Goal: Task Accomplishment & Management: Complete application form

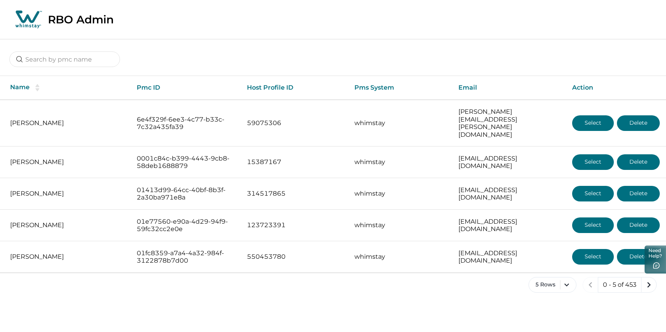
click at [59, 54] on div at bounding box center [333, 53] width 666 height 29
click at [58, 64] on input at bounding box center [64, 59] width 111 height 16
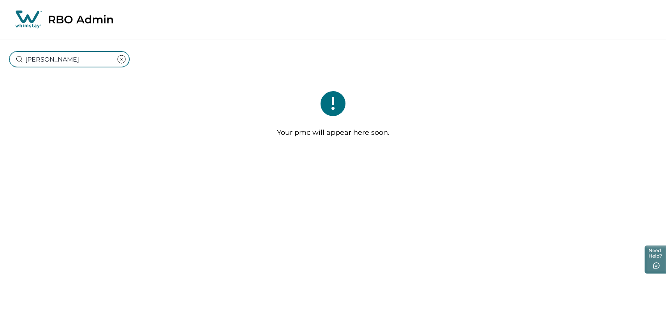
type input "colin"
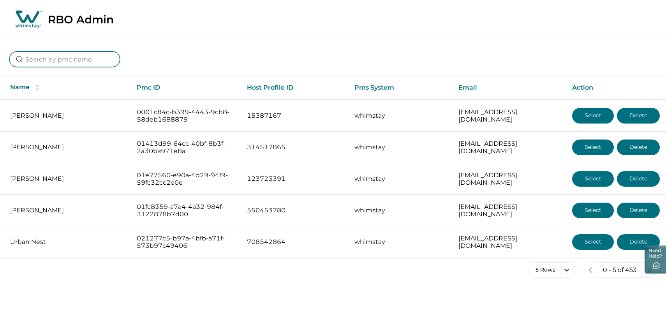
type input "o"
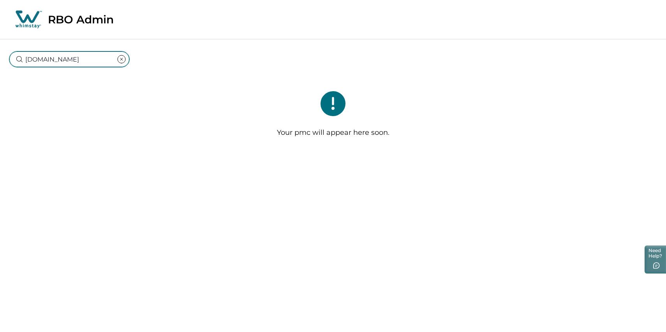
click at [76, 67] on input "colin1.mc" at bounding box center [69, 59] width 120 height 16
type input "Colin Mc Donald"
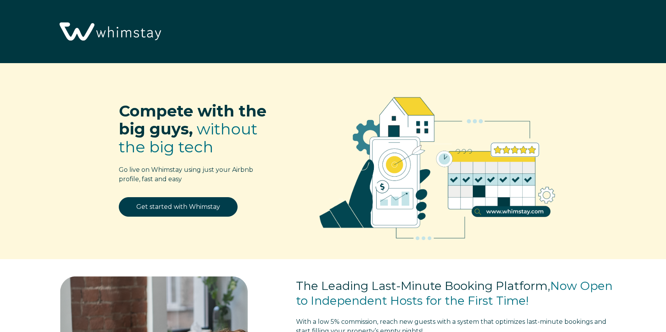
select select "US"
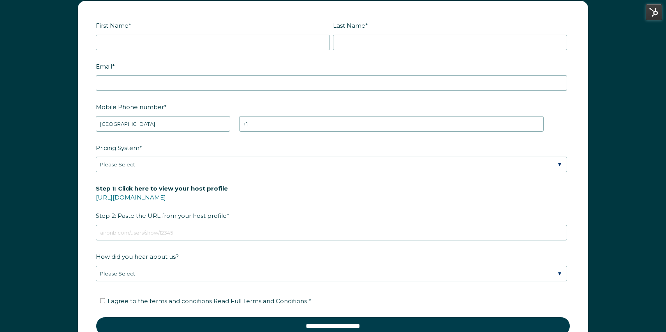
scroll to position [956, 0]
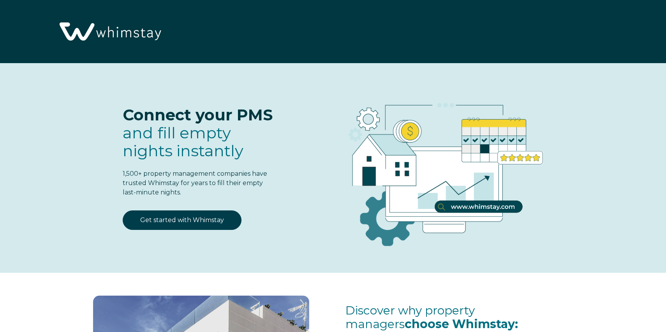
select select "US"
select select "Standard"
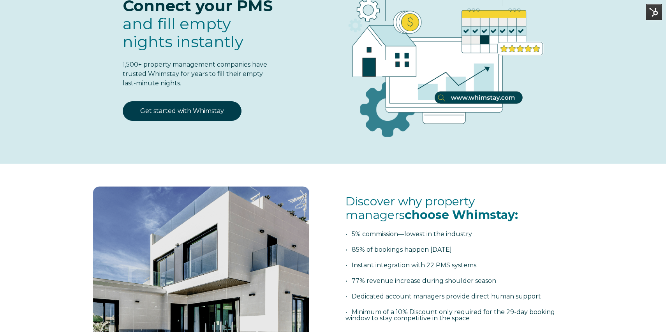
scroll to position [20, 0]
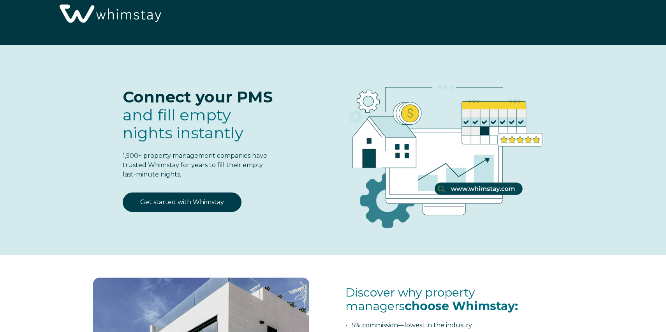
select select "US"
select select "Standard"
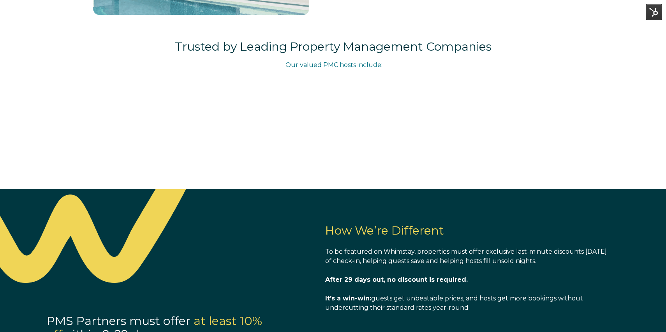
scroll to position [463, 0]
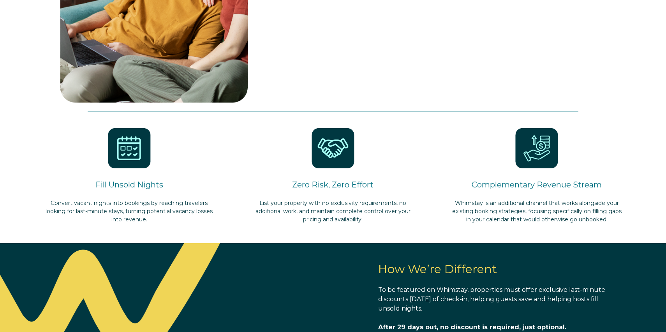
select select "US"
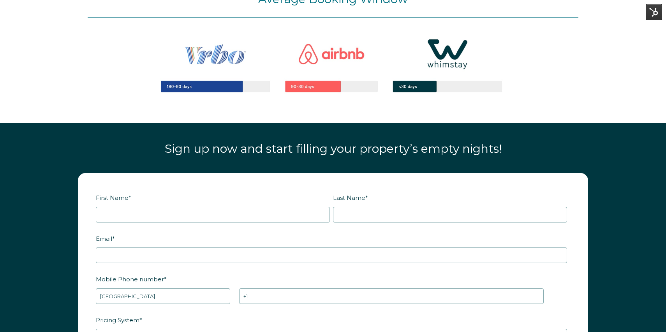
scroll to position [900, 0]
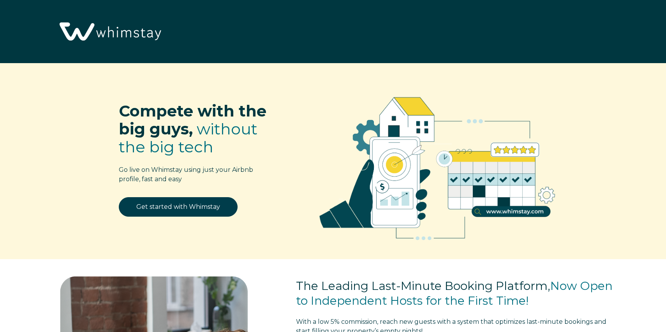
select select "US"
click at [284, 120] on div "Compete with the big guys, without the big tech Go live on Whimstay using just …" at bounding box center [329, 166] width 506 height 183
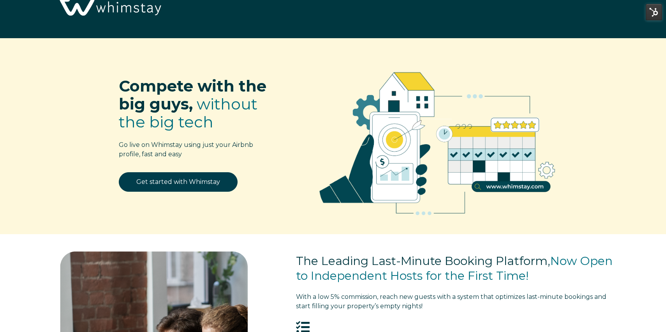
scroll to position [23, 0]
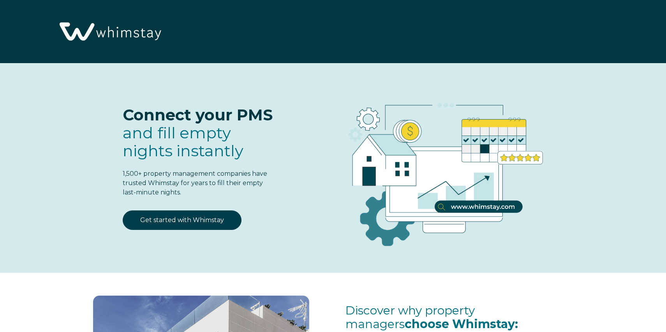
select select "US"
select select "Standard"
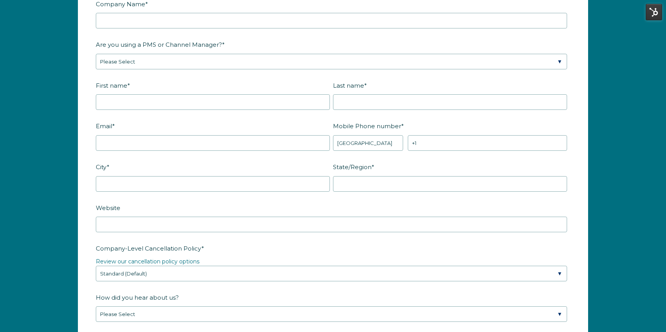
scroll to position [1250, 0]
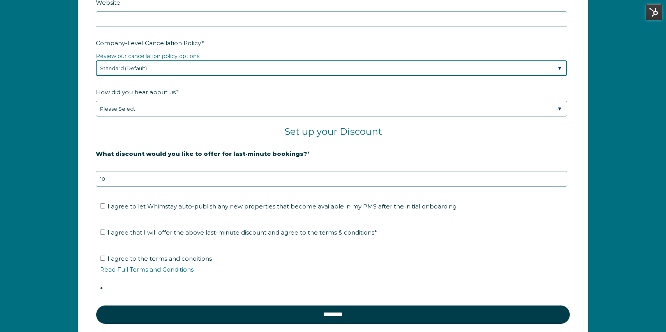
click at [125, 72] on select "Please Select Partial Standard (Default) Moderate Strict" at bounding box center [331, 68] width 471 height 16
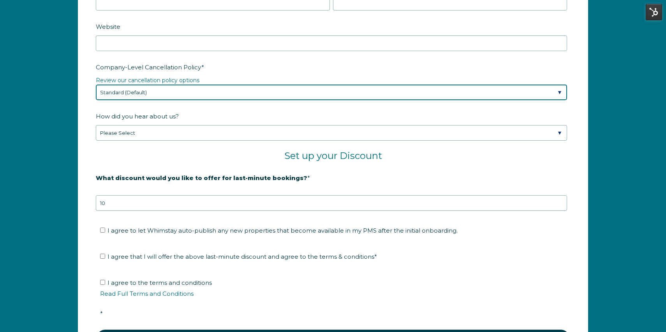
scroll to position [1186, 0]
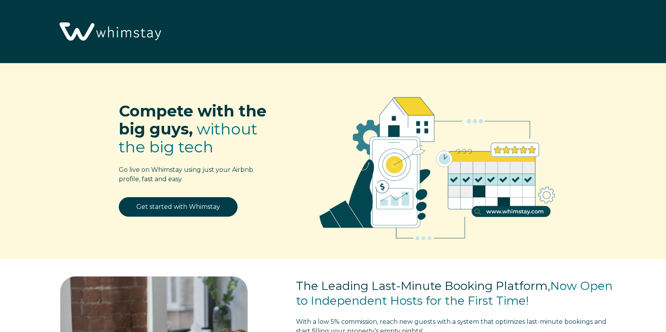
select select "US"
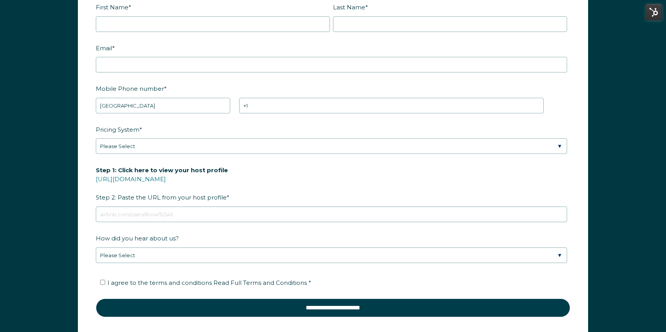
scroll to position [1092, 0]
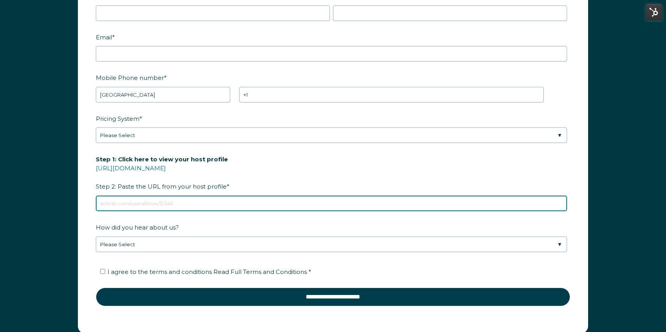
click at [238, 198] on input "Step 1: Click here to view your host profile [URL][DOMAIN_NAME] Step 2: Paste t…" at bounding box center [331, 204] width 471 height 16
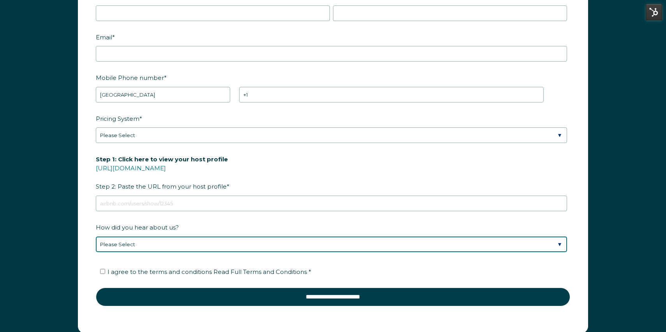
click at [181, 243] on div "How did you hear about us? Please Select Discovered Whimstay at an event or con…" at bounding box center [333, 237] width 475 height 32
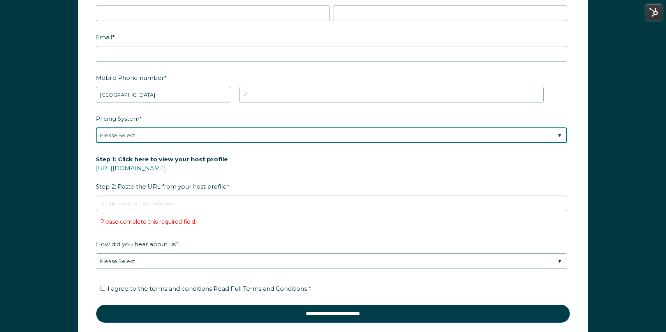
click at [161, 131] on select "Please Select Manual Airbnb Smart Pricing PriceLabs Wheelhouse Beyond Pricing 3…" at bounding box center [331, 135] width 471 height 16
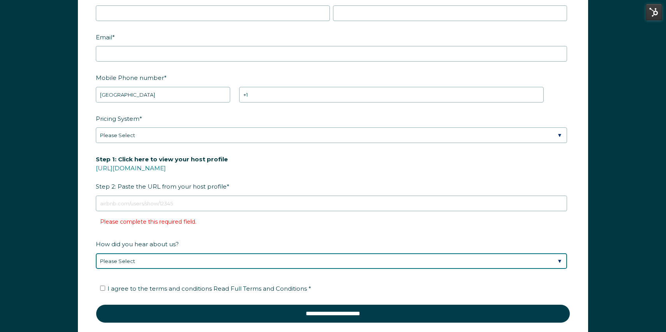
click at [169, 265] on div "How did you hear about us? Please Select Discovered Whimstay at an event or con…" at bounding box center [333, 253] width 475 height 32
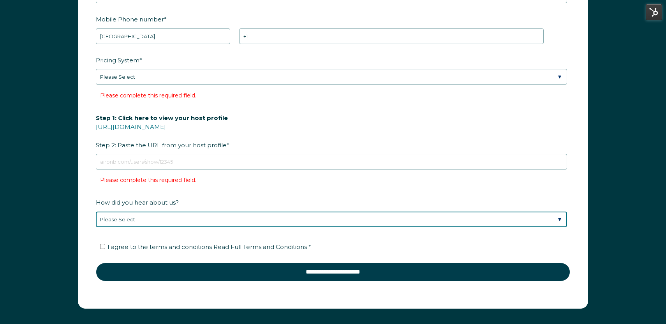
scroll to position [1152, 0]
